Goal: Information Seeking & Learning: Understand process/instructions

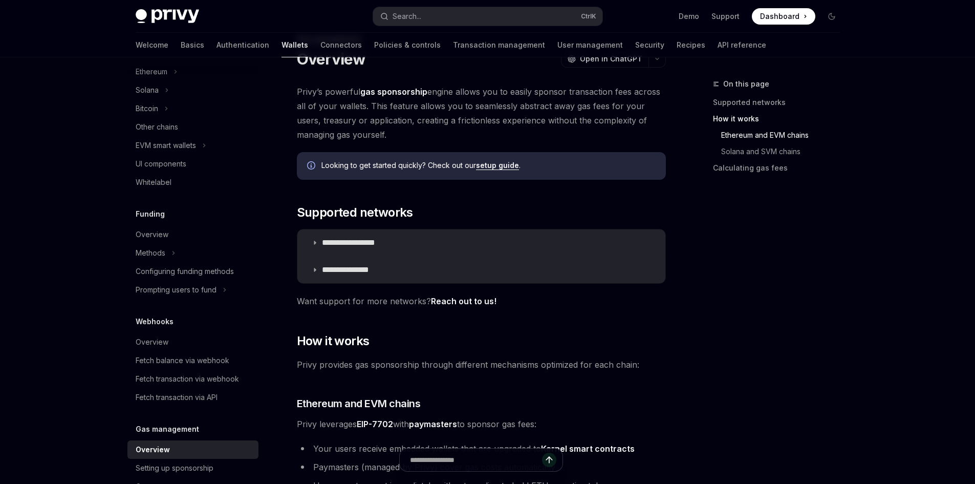
scroll to position [731, 0]
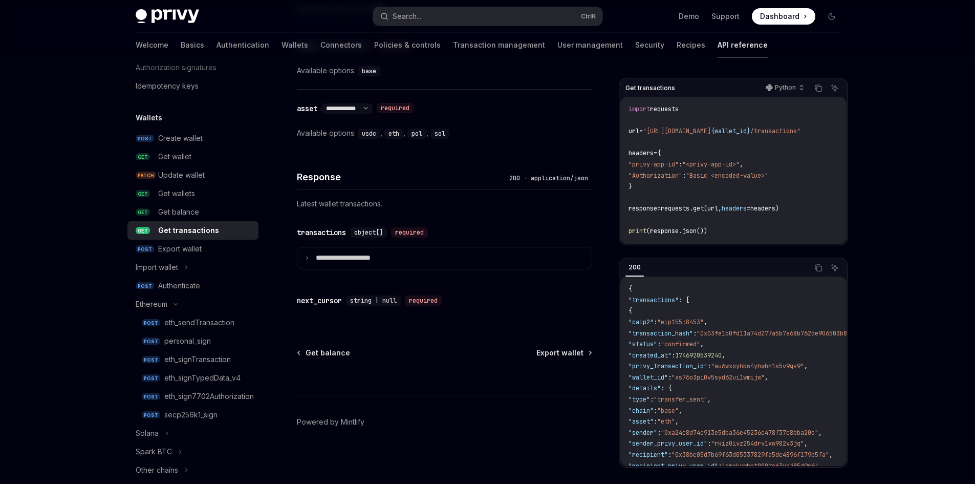
scroll to position [504, 0]
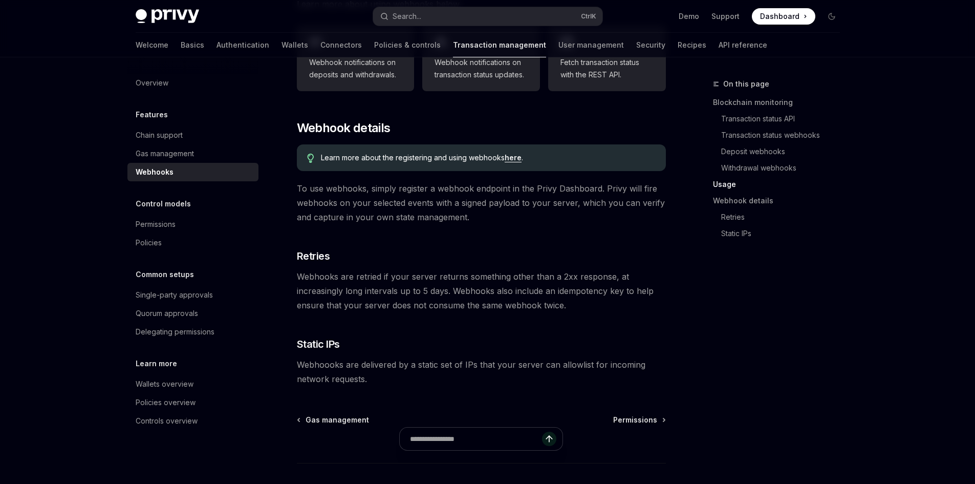
scroll to position [607, 0]
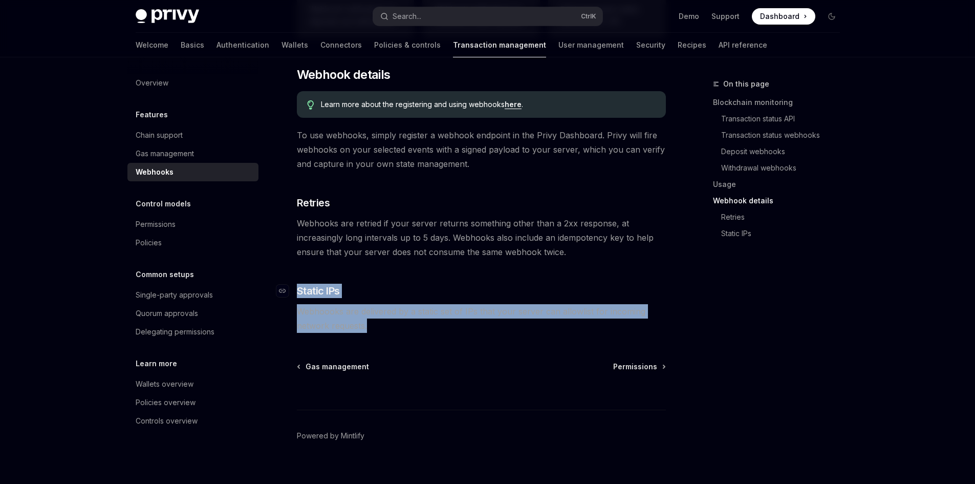
drag, startPoint x: 532, startPoint y: 309, endPoint x: 299, endPoint y: 274, distance: 235.4
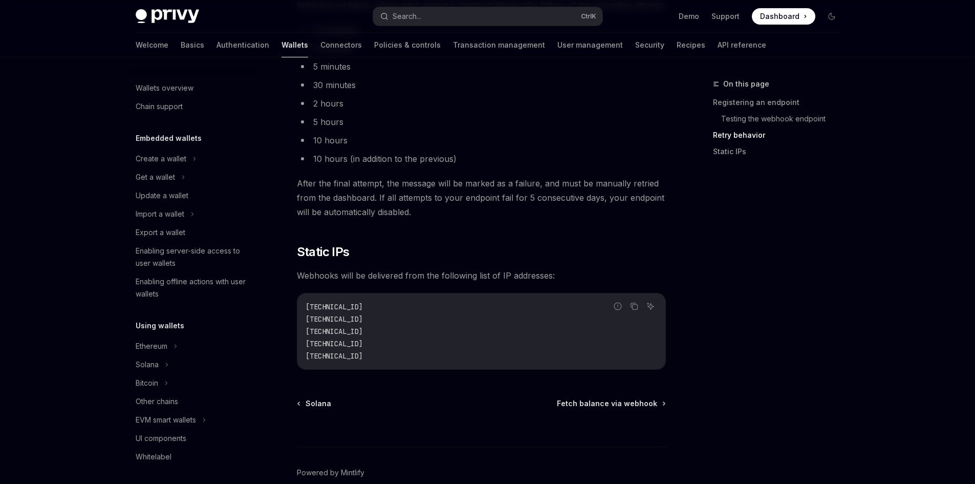
scroll to position [274, 0]
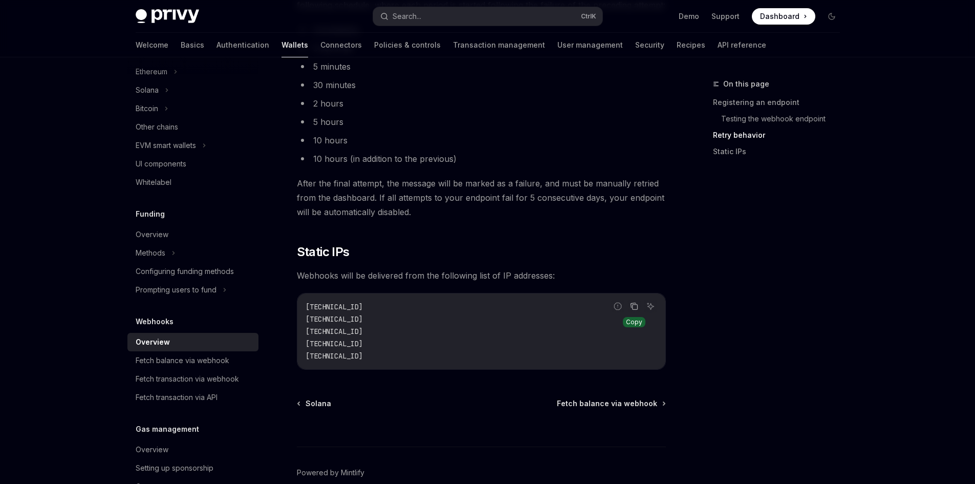
click at [639, 309] on button "Copy the contents from the code block" at bounding box center [633, 305] width 13 height 13
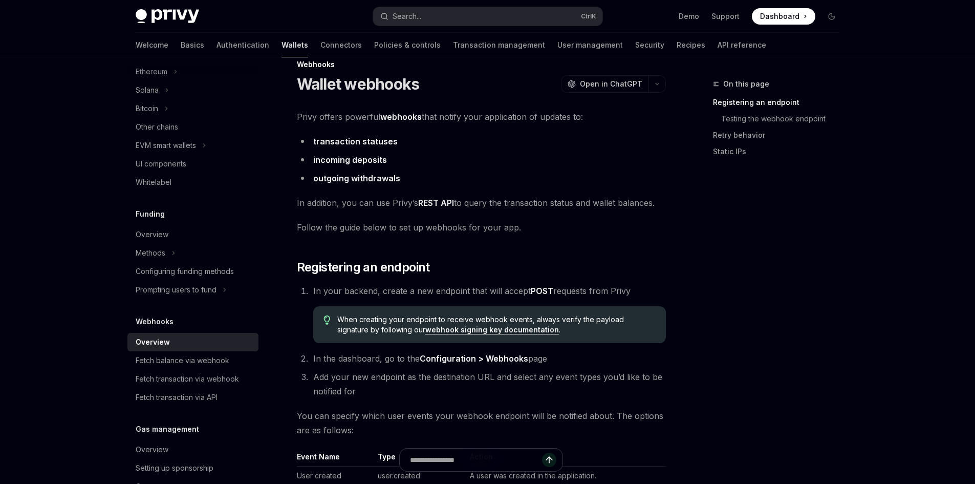
scroll to position [0, 0]
